Goal: Navigation & Orientation: Go to known website

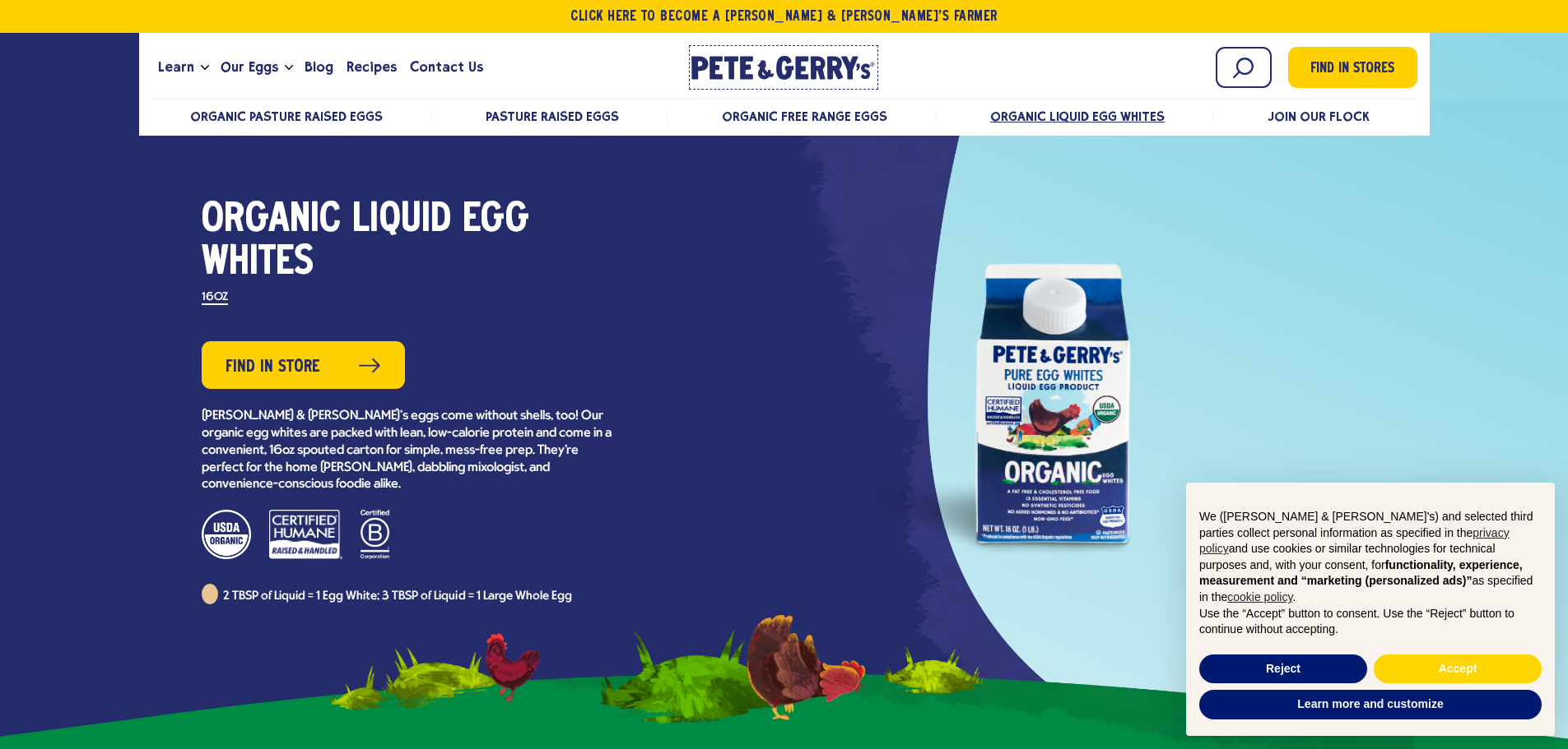
drag, startPoint x: 789, startPoint y: 57, endPoint x: 761, endPoint y: 69, distance: 30.5
click at [761, 69] on icon at bounding box center [766, 70] width 17 height 20
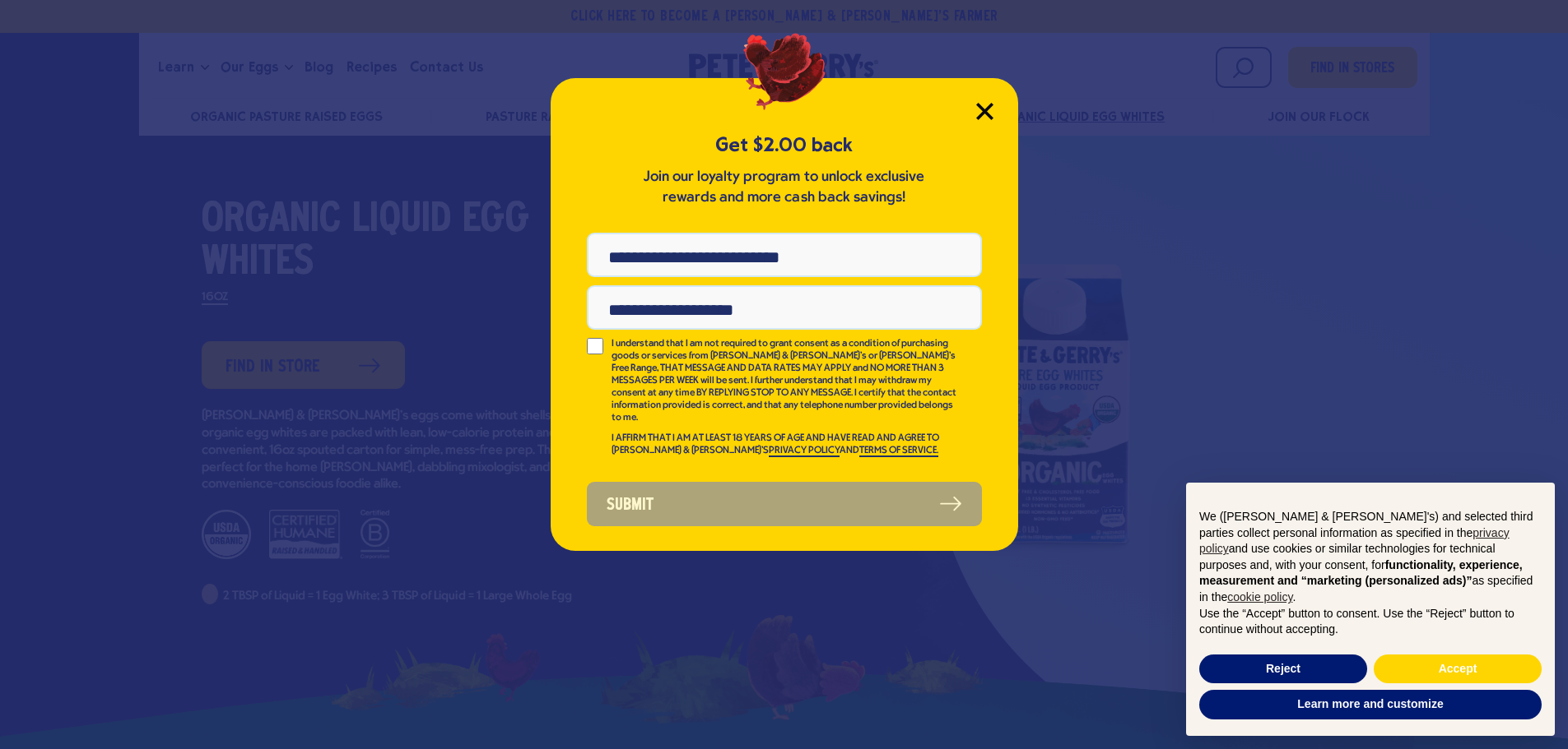
click at [980, 109] on icon "Close Modal" at bounding box center [984, 111] width 15 height 15
